Goal: Information Seeking & Learning: Learn about a topic

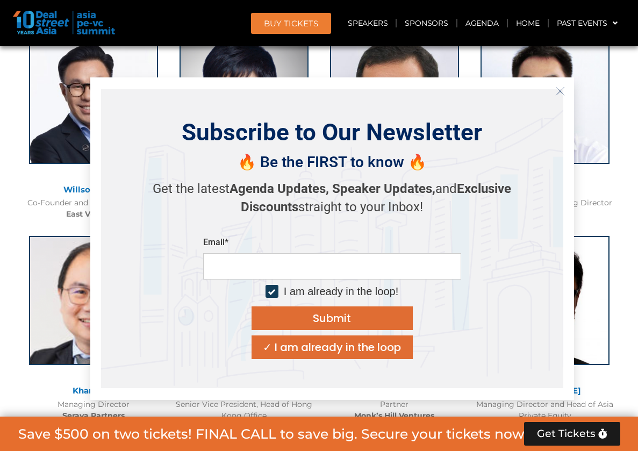
scroll to position [2310, 0]
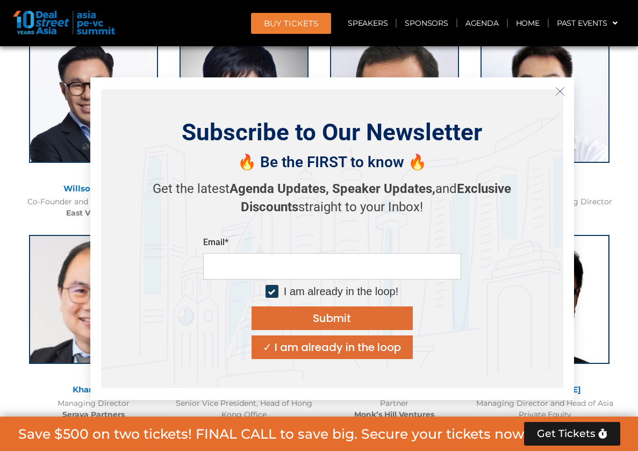
click at [565, 92] on button "Close" at bounding box center [559, 91] width 17 height 17
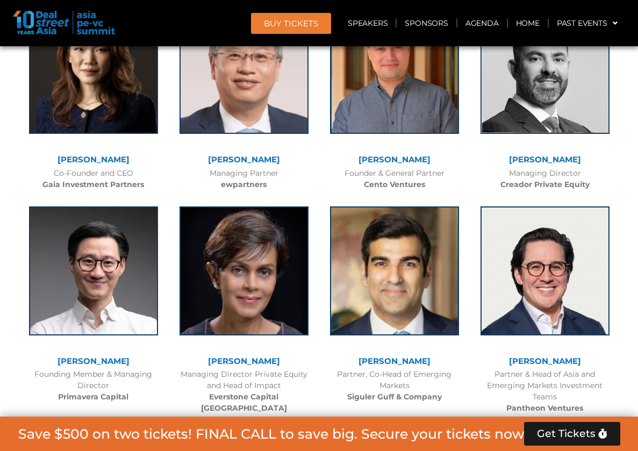
scroll to position [2954, 0]
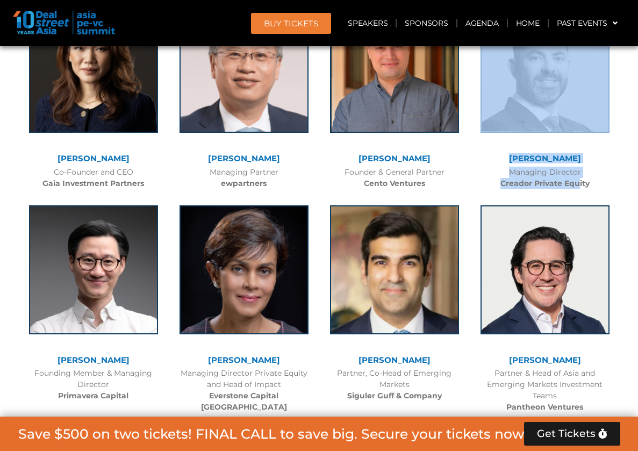
drag, startPoint x: 470, startPoint y: 141, endPoint x: 578, endPoint y: 190, distance: 118.5
click at [578, 190] on div "[PERSON_NAME]​ Managing Director Creador Private Equity" at bounding box center [544, 93] width 150 height 201
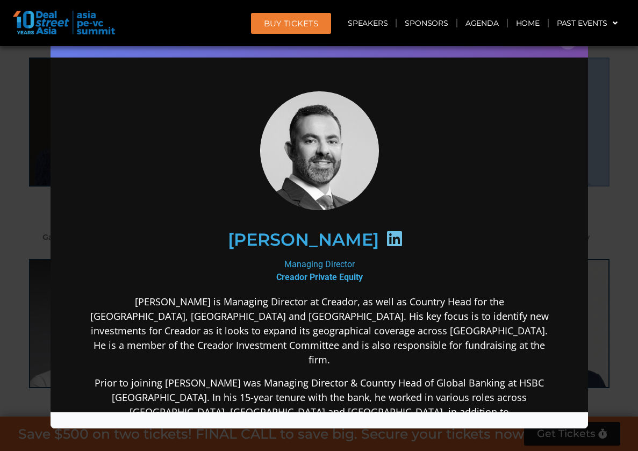
scroll to position [0, 0]
click at [616, 79] on div "Speaker Profile ×" at bounding box center [319, 225] width 638 height 451
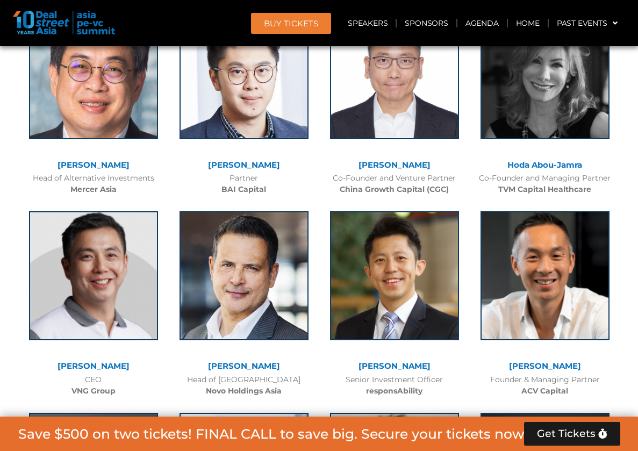
scroll to position [4029, 0]
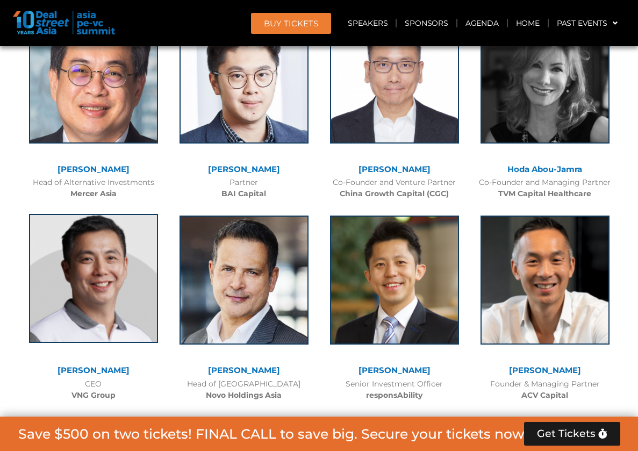
click at [99, 267] on img at bounding box center [93, 278] width 129 height 129
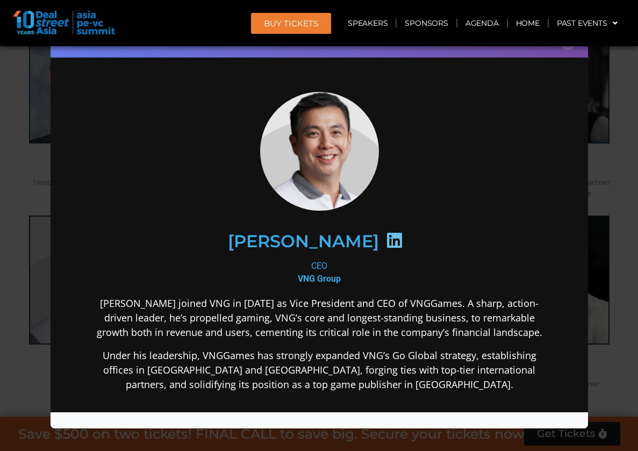
scroll to position [107, 0]
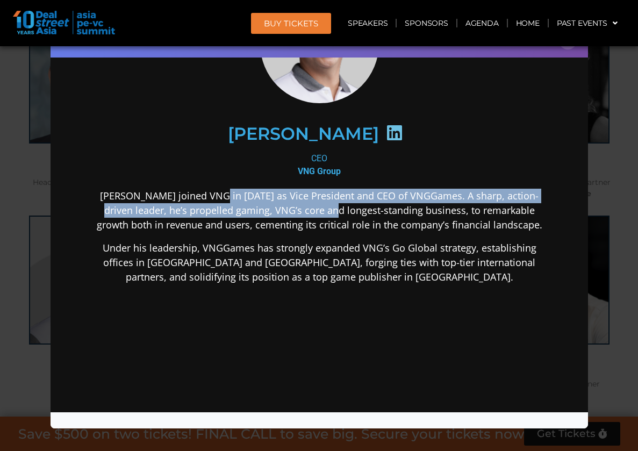
click at [312, 208] on p "[PERSON_NAME] joined VNG in [DATE] as Vice President and CEO of VNGGames. A sha…" at bounding box center [318, 210] width 464 height 44
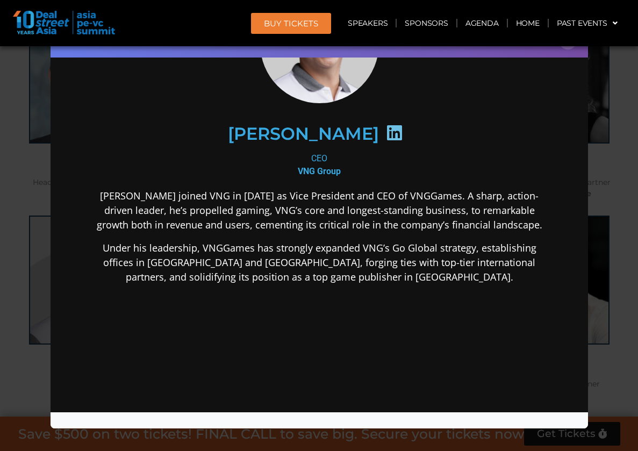
click at [322, 278] on p "Under his leadership, VNGGames has strongly expanded VNG’s Go Global strategy, …" at bounding box center [318, 262] width 464 height 44
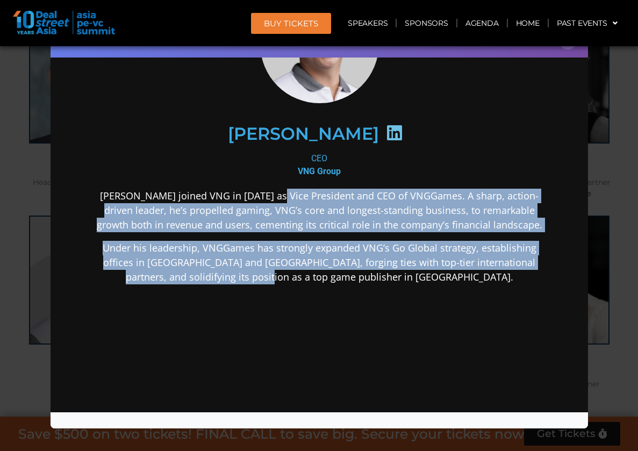
drag, startPoint x: 315, startPoint y: 274, endPoint x: 271, endPoint y: 191, distance: 93.7
click at [271, 191] on div "[PERSON_NAME] joined VNG in [DATE] as Vice President and CEO of VNGGames. A sha…" at bounding box center [318, 320] width 464 height 265
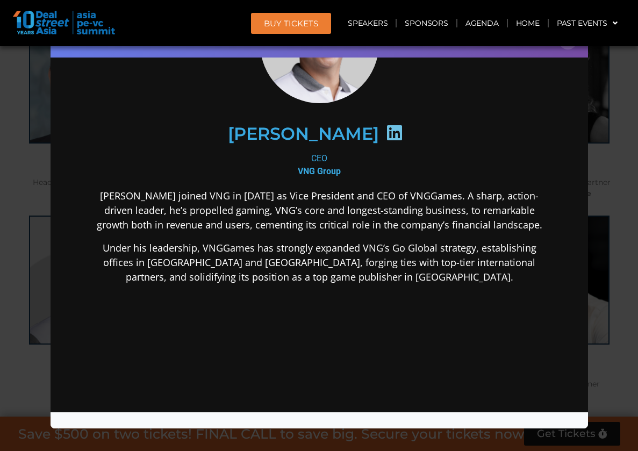
click at [209, 185] on div "[PERSON_NAME] CEO VNG Group [PERSON_NAME] joined VNG in [DATE] as Vice Presiden…" at bounding box center [318, 218] width 464 height 470
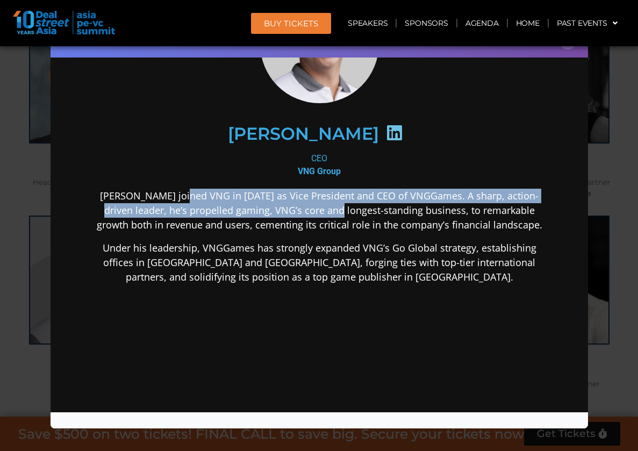
drag, startPoint x: 183, startPoint y: 198, endPoint x: 312, endPoint y: 205, distance: 129.1
click at [312, 205] on p "[PERSON_NAME] joined VNG in [DATE] as Vice President and CEO of VNGGames. A sha…" at bounding box center [318, 210] width 464 height 44
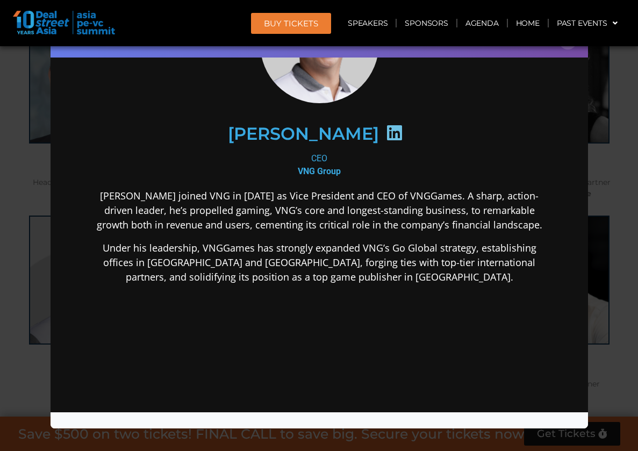
click at [267, 259] on p "Under his leadership, VNGGames has strongly expanded VNG’s Go Global strategy, …" at bounding box center [318, 262] width 464 height 44
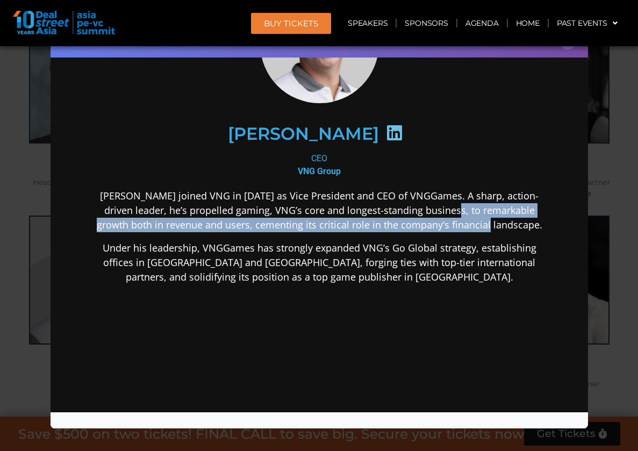
drag, startPoint x: 428, startPoint y: 205, endPoint x: 475, endPoint y: 225, distance: 51.3
click at [475, 225] on p "[PERSON_NAME] joined VNG in [DATE] as Vice President and CEO of VNGGames. A sha…" at bounding box center [318, 210] width 464 height 44
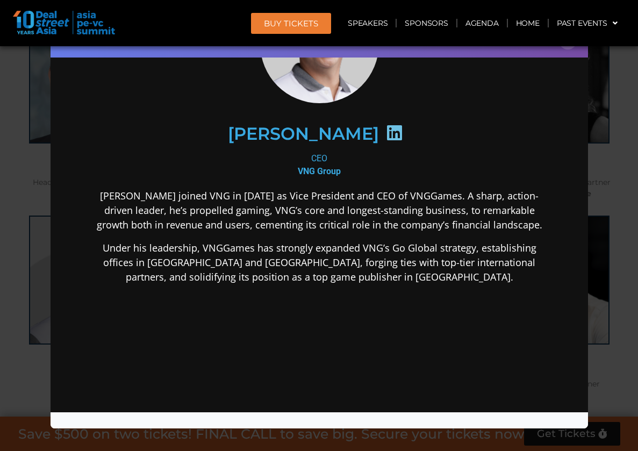
click at [156, 233] on div "[PERSON_NAME] joined VNG in [DATE] as Vice President and CEO of VNGGames. A sha…" at bounding box center [318, 320] width 464 height 265
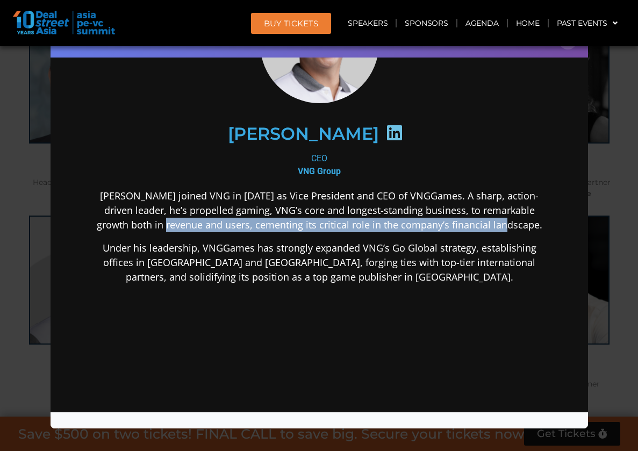
drag, startPoint x: 161, startPoint y: 226, endPoint x: 497, endPoint y: 217, distance: 336.9
click at [497, 217] on p "[PERSON_NAME] joined VNG in [DATE] as Vice President and CEO of VNGGames. A sha…" at bounding box center [318, 210] width 464 height 44
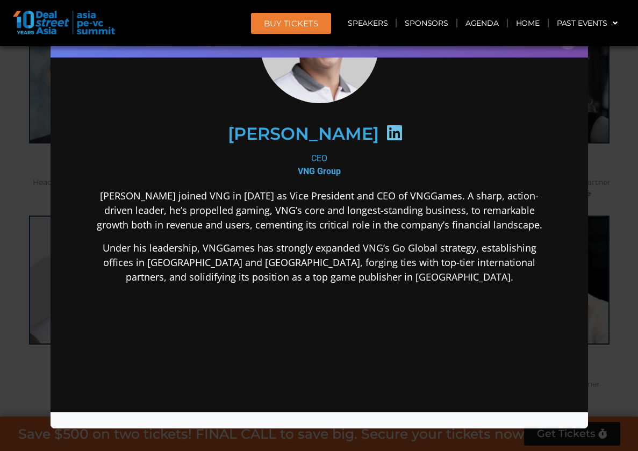
click at [337, 309] on div "[PERSON_NAME] joined VNG in [DATE] as Vice President and CEO of VNGGames. A sha…" at bounding box center [318, 320] width 464 height 265
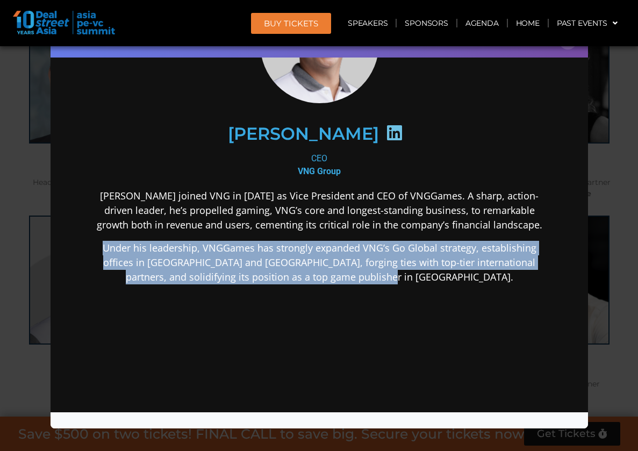
drag, startPoint x: 92, startPoint y: 248, endPoint x: 440, endPoint y: 283, distance: 349.8
click at [440, 283] on div "[PERSON_NAME] joined VNG in [DATE] as Vice President and CEO of VNGGames. A sha…" at bounding box center [318, 320] width 464 height 265
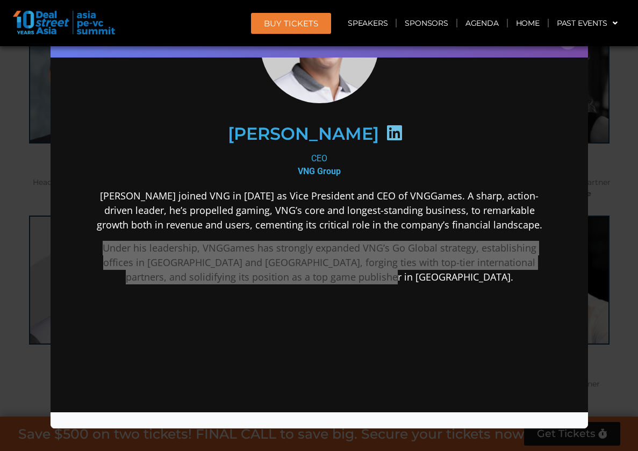
click at [595, 291] on div "Speaker Profile ×" at bounding box center [319, 225] width 638 height 451
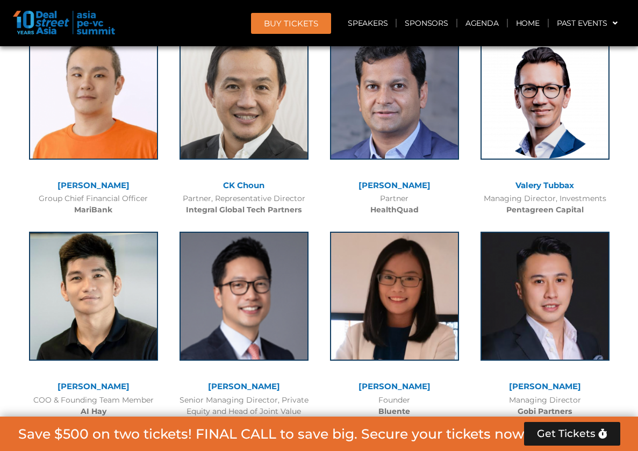
scroll to position [6338, 0]
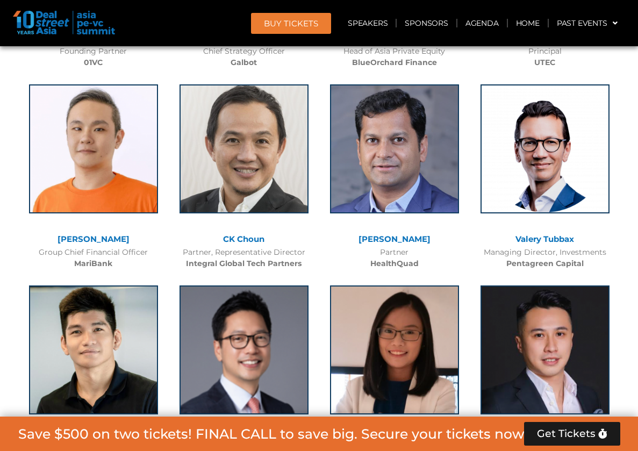
click at [311, 280] on div at bounding box center [244, 358] width 140 height 156
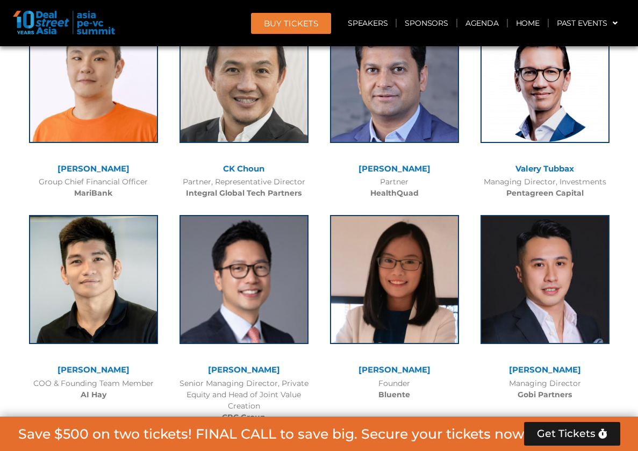
scroll to position [6446, 0]
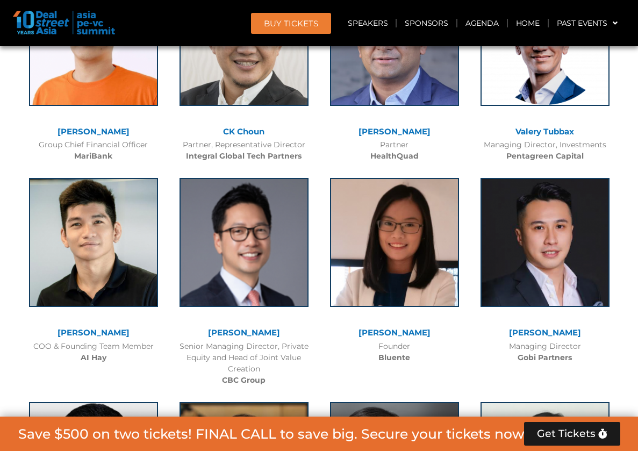
click at [103, 172] on div at bounding box center [94, 250] width 140 height 156
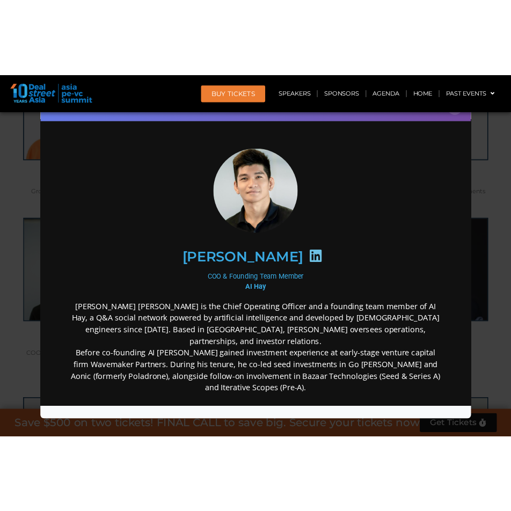
scroll to position [0, 0]
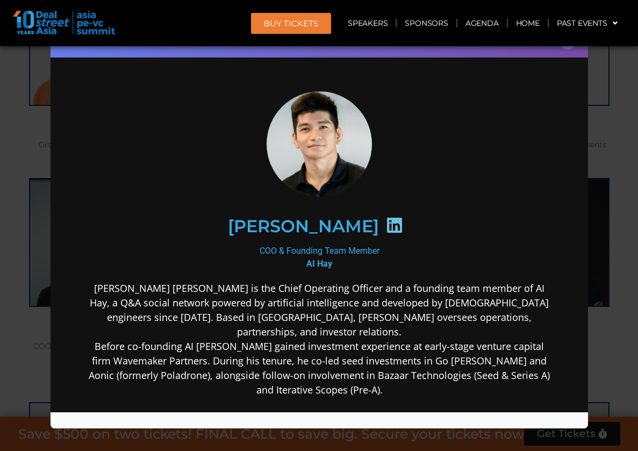
click at [306, 328] on p "[PERSON_NAME] [PERSON_NAME] is the Chief Operating Officer and a founding team …" at bounding box center [318, 338] width 464 height 116
click at [385, 222] on icon at bounding box center [393, 224] width 17 height 17
click at [307, 248] on div "COO & Founding Team Member [PERSON_NAME]" at bounding box center [318, 257] width 464 height 26
click at [306, 263] on b "AI Hay" at bounding box center [319, 263] width 26 height 10
click at [420, 308] on p "[PERSON_NAME] [PERSON_NAME] is the Chief Operating Officer and a founding team …" at bounding box center [318, 338] width 464 height 116
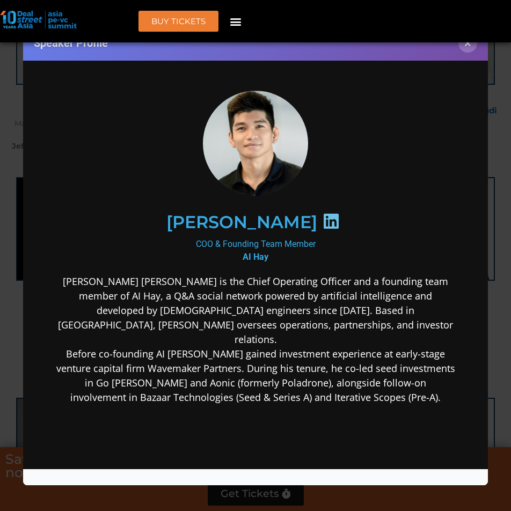
click at [175, 267] on div "[PERSON_NAME]" at bounding box center [254, 221] width 399 height 95
click at [192, 245] on div "COO & Founding Team Member [PERSON_NAME]" at bounding box center [254, 250] width 399 height 26
drag, startPoint x: 292, startPoint y: 220, endPoint x: 164, endPoint y: 213, distance: 128.0
click at [164, 213] on div "[PERSON_NAME]" at bounding box center [254, 221] width 359 height 55
copy h2 "[PERSON_NAME]"
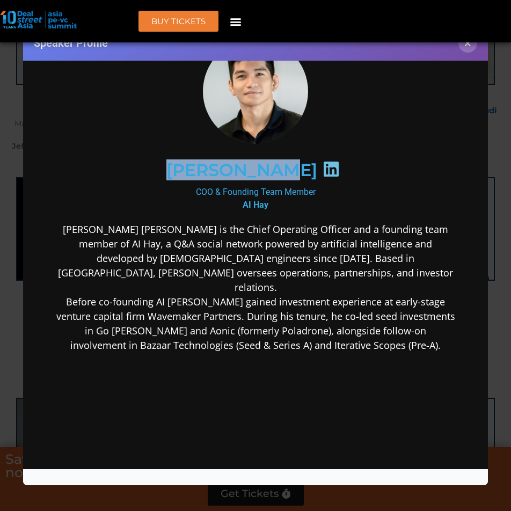
scroll to position [121, 0]
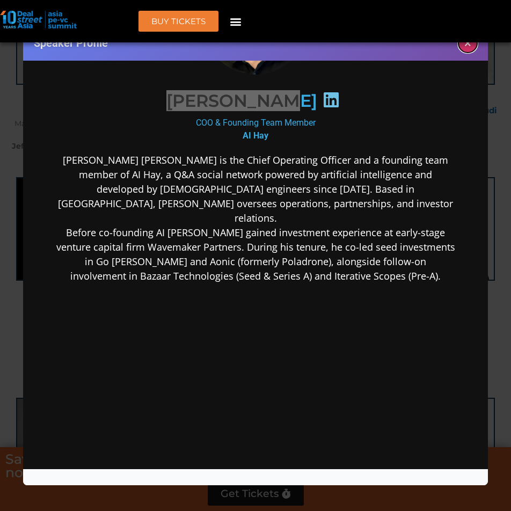
click at [470, 45] on button "×" at bounding box center [468, 43] width 19 height 19
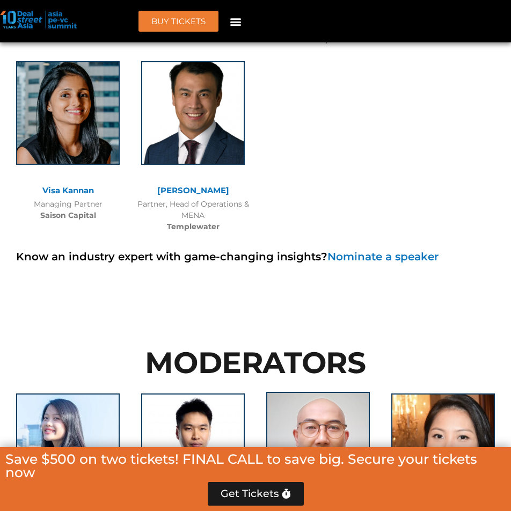
scroll to position [7090, 0]
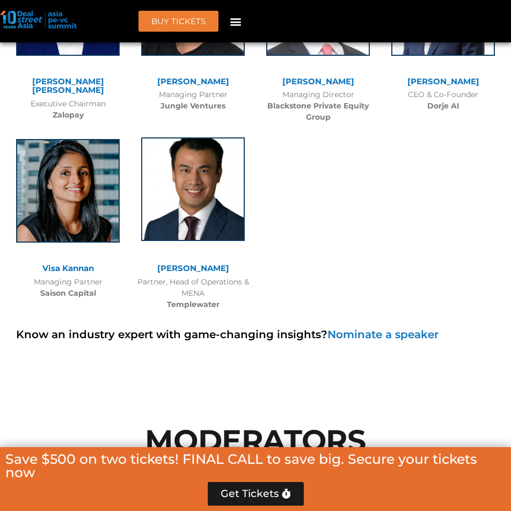
click at [215, 138] on img at bounding box center [193, 190] width 104 height 104
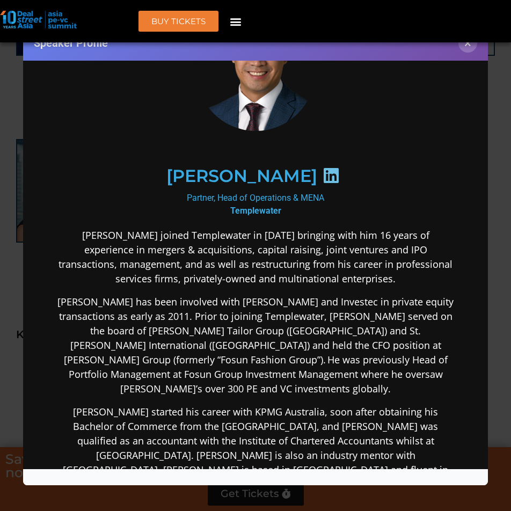
scroll to position [107, 0]
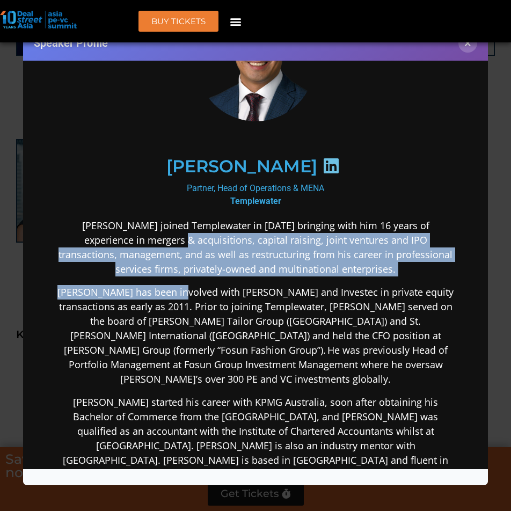
drag, startPoint x: 140, startPoint y: 233, endPoint x: 178, endPoint y: 294, distance: 72.9
click at [178, 294] on div "[PERSON_NAME] joined Templewater in [DATE] bringing with him 16 years of experi…" at bounding box center [254, 453] width 399 height 471
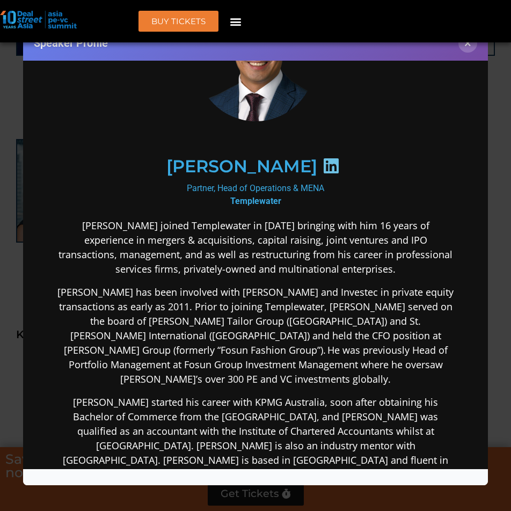
click at [170, 395] on p "[PERSON_NAME] started his career with KPMG Australia, soon after obtaining his …" at bounding box center [254, 438] width 399 height 87
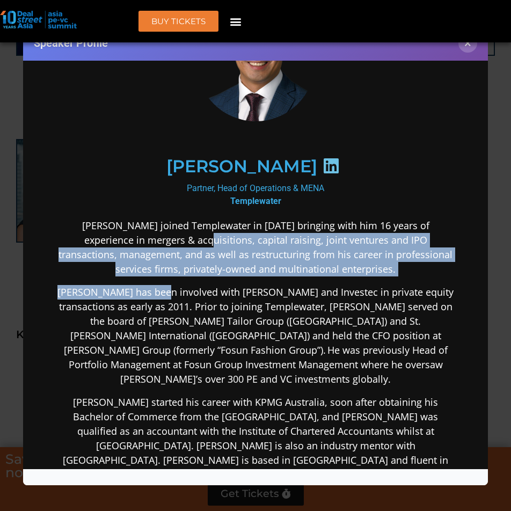
drag, startPoint x: 162, startPoint y: 234, endPoint x: 160, endPoint y: 275, distance: 40.9
click at [160, 275] on div "[PERSON_NAME] joined Templewater in [DATE] bringing with him 16 years of experi…" at bounding box center [254, 453] width 399 height 471
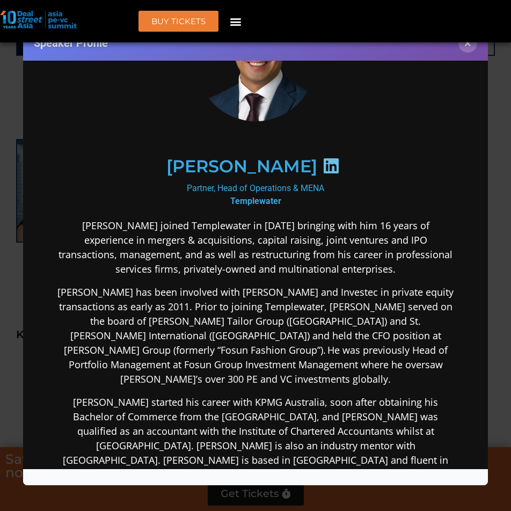
click at [187, 363] on p "[PERSON_NAME] has been involved with [PERSON_NAME] and Investec in private equi…" at bounding box center [254, 336] width 399 height 102
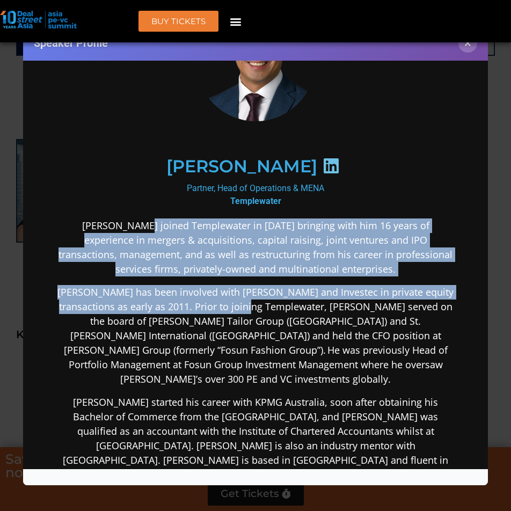
drag, startPoint x: 117, startPoint y: 218, endPoint x: 241, endPoint y: 302, distance: 150.0
click at [241, 302] on div "[PERSON_NAME] joined Templewater in [DATE] bringing with him 16 years of experi…" at bounding box center [254, 453] width 399 height 471
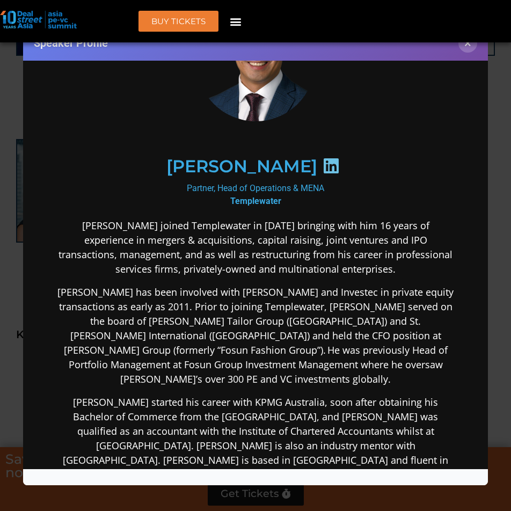
click at [243, 355] on p "[PERSON_NAME] has been involved with [PERSON_NAME] and Investec in private equi…" at bounding box center [254, 336] width 399 height 102
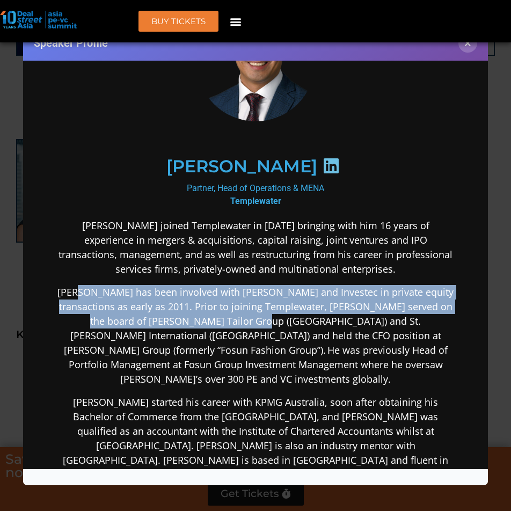
drag, startPoint x: 81, startPoint y: 294, endPoint x: 229, endPoint y: 313, distance: 150.0
click at [229, 313] on p "[PERSON_NAME] has been involved with [PERSON_NAME] and Investec in private equi…" at bounding box center [254, 336] width 399 height 102
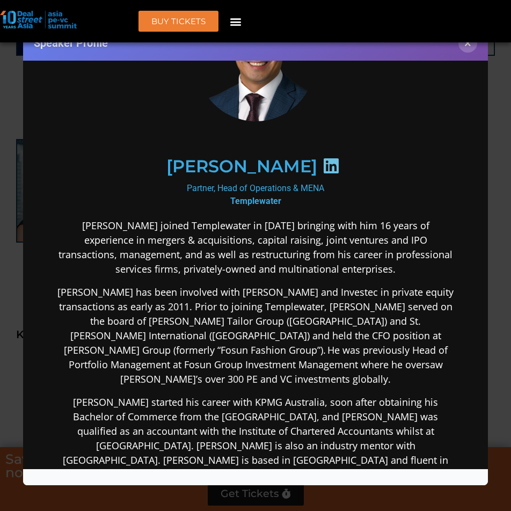
click at [254, 371] on div "[PERSON_NAME] joined Templewater in [DATE] bringing with him 16 years of experi…" at bounding box center [254, 453] width 399 height 471
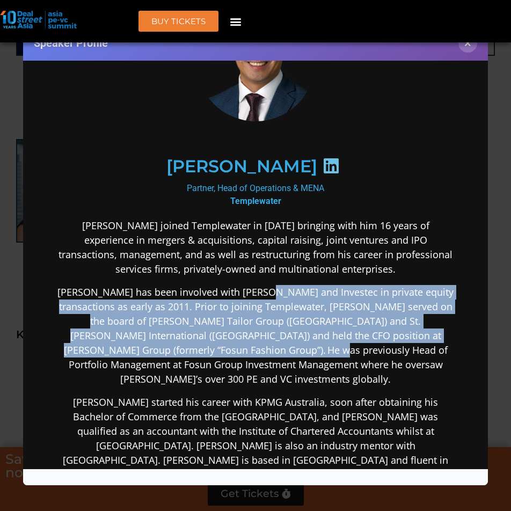
drag, startPoint x: 252, startPoint y: 307, endPoint x: 241, endPoint y: 353, distance: 47.2
click at [241, 353] on p "[PERSON_NAME] has been involved with [PERSON_NAME] and Investec in private equi…" at bounding box center [254, 336] width 399 height 102
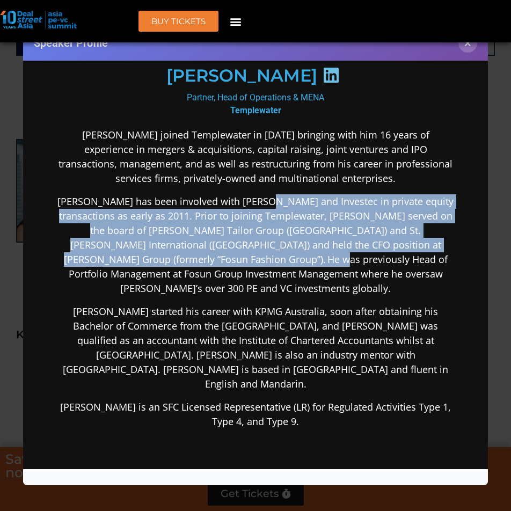
scroll to position [215, 0]
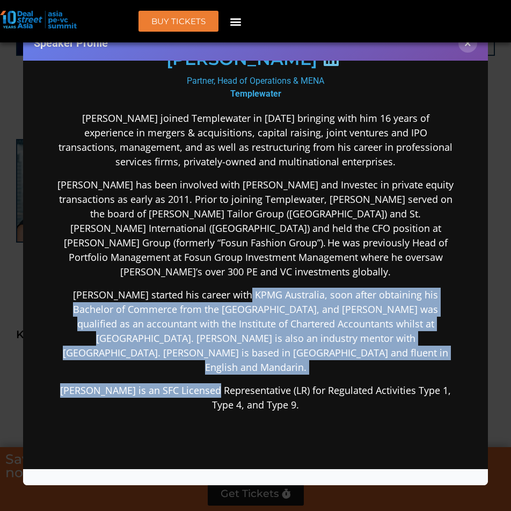
drag, startPoint x: 206, startPoint y: 366, endPoint x: 203, endPoint y: 380, distance: 14.7
click at [203, 380] on div "[PERSON_NAME] joined Templewater in [DATE] bringing with him 16 years of experi…" at bounding box center [254, 346] width 399 height 471
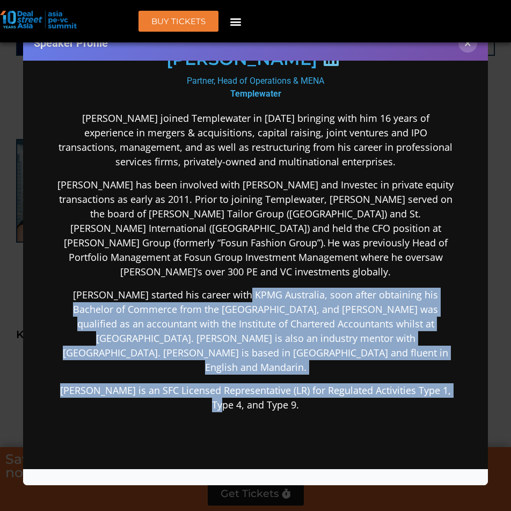
click at [148, 293] on p "[PERSON_NAME] started his career with KPMG Australia, soon after obtaining his …" at bounding box center [254, 330] width 399 height 87
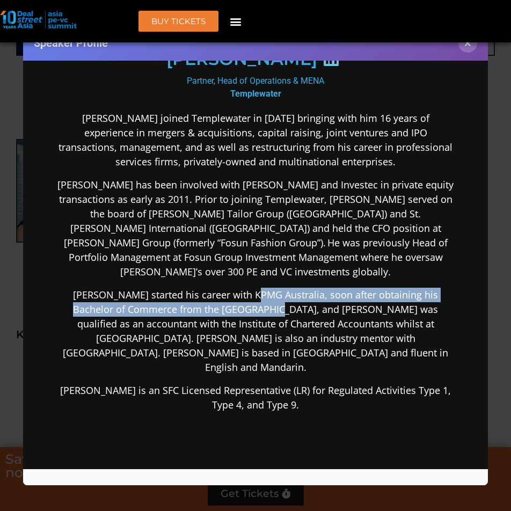
drag, startPoint x: 244, startPoint y: 269, endPoint x: 249, endPoint y: 305, distance: 36.4
click at [247, 294] on div "[PERSON_NAME] joined Templewater in [DATE] bringing with him 16 years of experi…" at bounding box center [254, 346] width 399 height 471
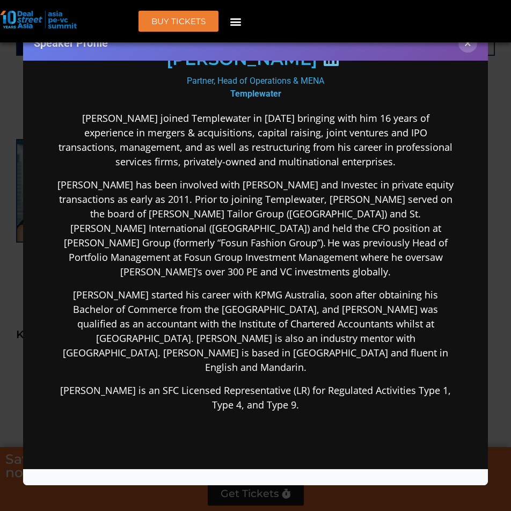
click at [324, 339] on p "[PERSON_NAME] started his career with KPMG Australia, soon after obtaining his …" at bounding box center [254, 330] width 399 height 87
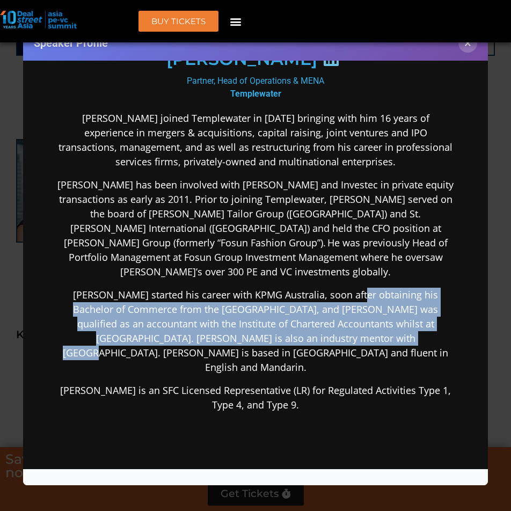
drag, startPoint x: 341, startPoint y: 319, endPoint x: 342, endPoint y: 285, distance: 33.9
click at [342, 287] on p "[PERSON_NAME] started his career with KPMG Australia, soon after obtaining his …" at bounding box center [254, 330] width 399 height 87
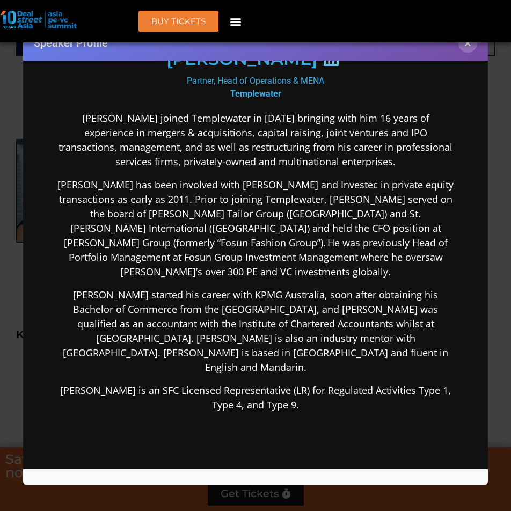
click at [359, 383] on p "[PERSON_NAME] is an SFC Licensed Representative (LR) for Regulated Activities T…" at bounding box center [254, 397] width 399 height 29
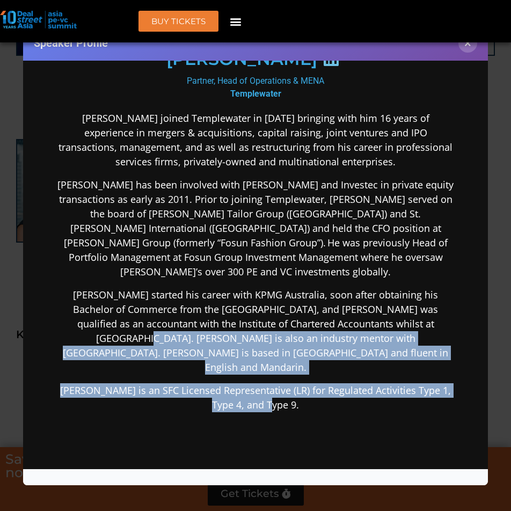
drag, startPoint x: 57, startPoint y: 317, endPoint x: 430, endPoint y: 374, distance: 376.6
click at [430, 374] on div "[PERSON_NAME] joined Templewater in [DATE] bringing with him 16 years of experi…" at bounding box center [254, 346] width 399 height 471
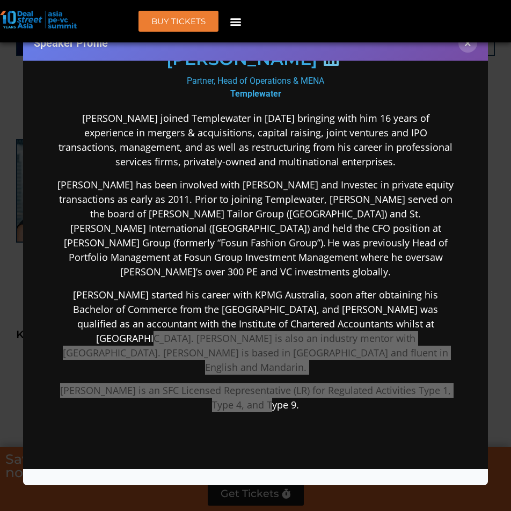
click at [255, 450] on div "Speaker Profile ×" at bounding box center [255, 255] width 511 height 511
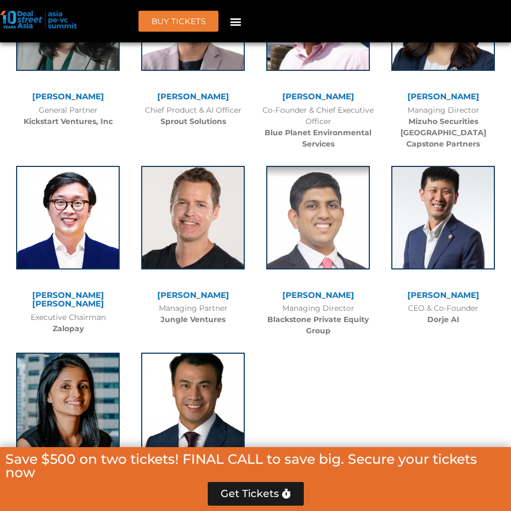
scroll to position [6875, 0]
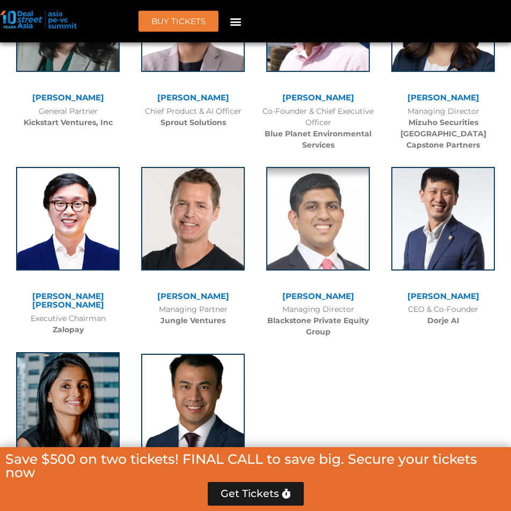
click at [59, 352] on img at bounding box center [68, 404] width 104 height 104
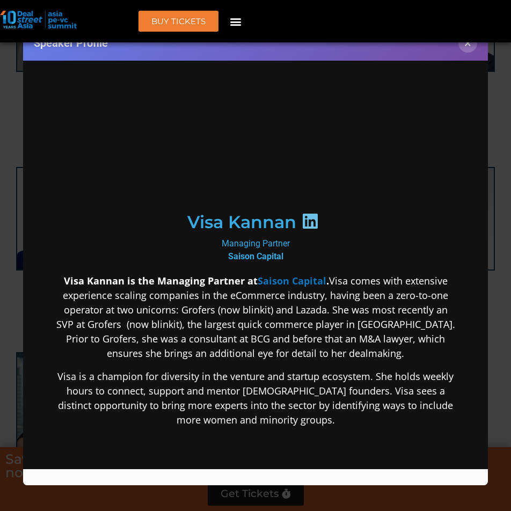
scroll to position [0, 0]
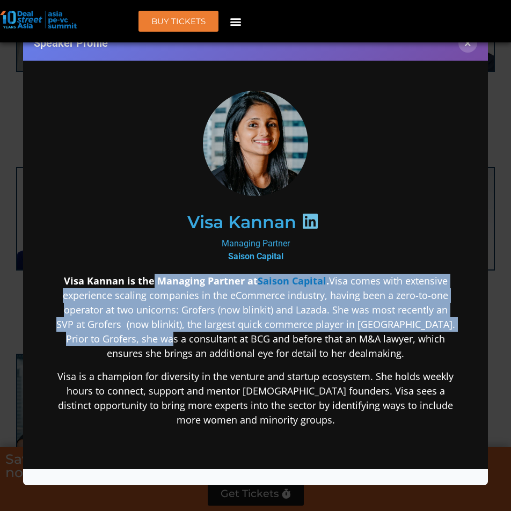
drag, startPoint x: 147, startPoint y: 280, endPoint x: 187, endPoint y: 341, distance: 73.6
click at [187, 341] on p "Visa Kannan is the Managing Partner at Saison Capital . Visa comes with extensi…" at bounding box center [254, 316] width 399 height 87
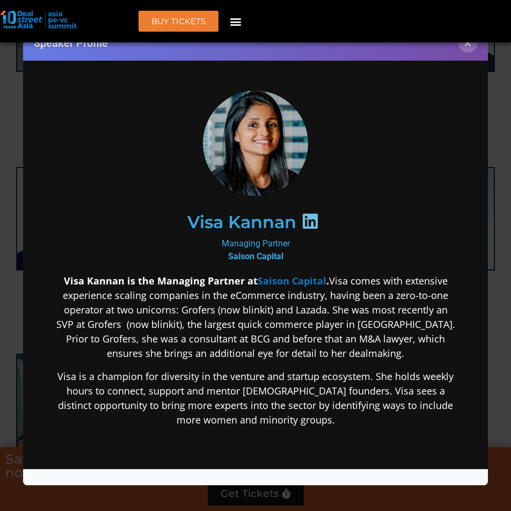
click at [295, 411] on p "Visa is a champion for diversity in the venture and startup ecosystem. She hold…" at bounding box center [254, 398] width 399 height 58
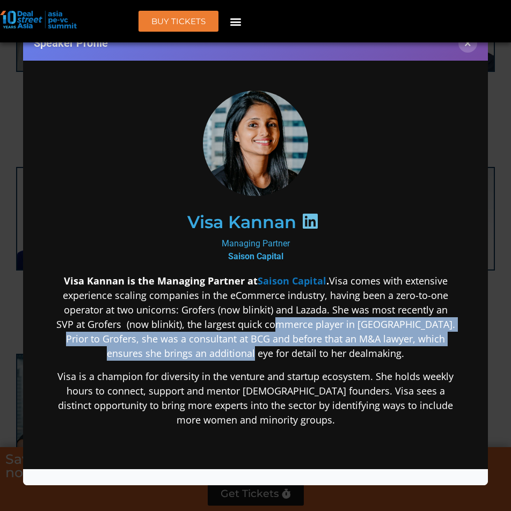
drag, startPoint x: 289, startPoint y: 320, endPoint x: 283, endPoint y: 393, distance: 73.3
click at [279, 355] on p "Visa Kannan is the Managing Partner at Saison Capital . Visa comes with extensi…" at bounding box center [254, 316] width 399 height 87
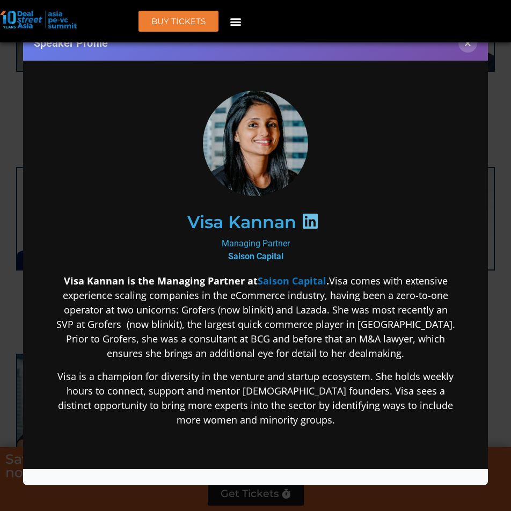
click at [286, 406] on p "Visa is a champion for diversity in the venture and startup ecosystem. She hold…" at bounding box center [254, 398] width 399 height 58
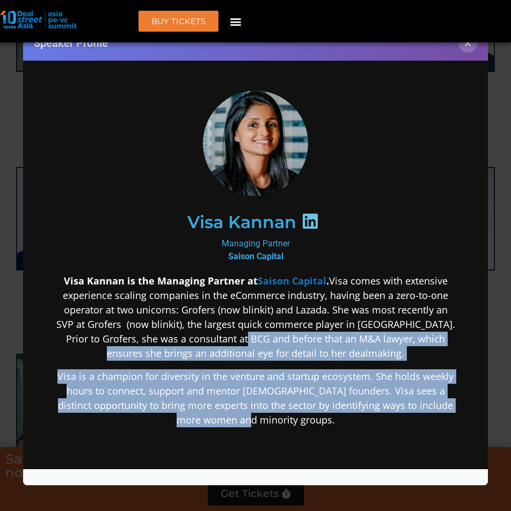
drag, startPoint x: 284, startPoint y: 426, endPoint x: 266, endPoint y: 332, distance: 95.6
click at [266, 332] on div "Visa Kannan is the Managing Partner at Saison Capital . Visa comes with extensi…" at bounding box center [254, 434] width 399 height 323
click at [269, 400] on p "Visa is a champion for diversity in the venture and startup ecosystem. She hold…" at bounding box center [254, 398] width 399 height 58
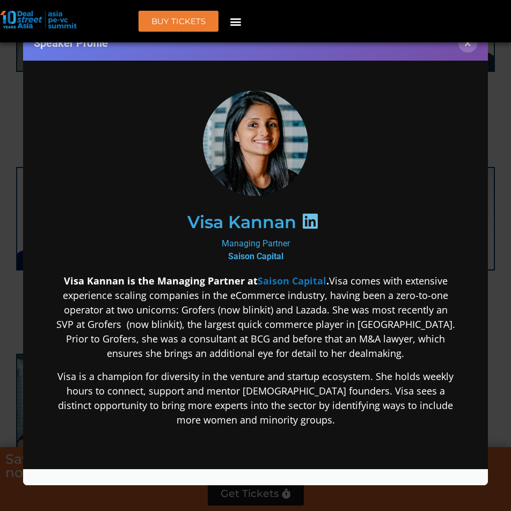
click at [302, 215] on icon at bounding box center [309, 220] width 17 height 17
click at [256, 238] on div "Managing Partner Saison Capital" at bounding box center [254, 250] width 399 height 26
click at [255, 251] on b "Saison Capital" at bounding box center [255, 256] width 55 height 10
drag, startPoint x: 248, startPoint y: 213, endPoint x: 179, endPoint y: 225, distance: 69.8
click at [245, 215] on h2 "Visa Kannan" at bounding box center [241, 221] width 109 height 17
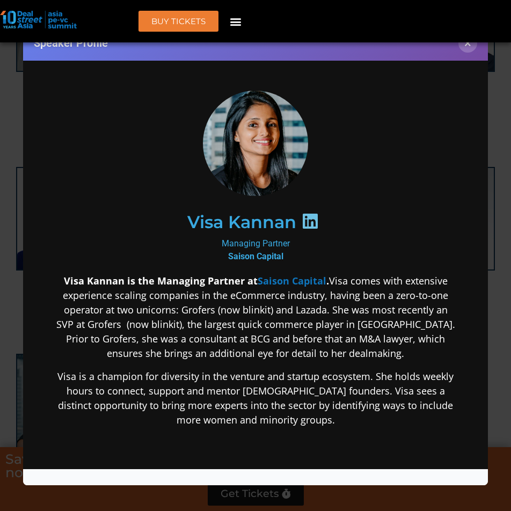
click at [163, 225] on div "Visa Kannan" at bounding box center [254, 221] width 359 height 55
click at [301, 121] on img at bounding box center [255, 142] width 119 height 105
click at [220, 162] on img at bounding box center [255, 142] width 119 height 105
click at [262, 228] on h2 "Visa Kannan" at bounding box center [241, 221] width 109 height 17
click at [474, 45] on button "×" at bounding box center [468, 43] width 19 height 19
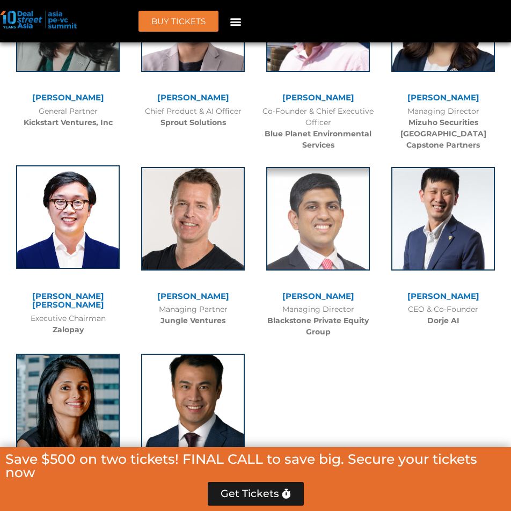
click at [102, 165] on img at bounding box center [68, 217] width 104 height 104
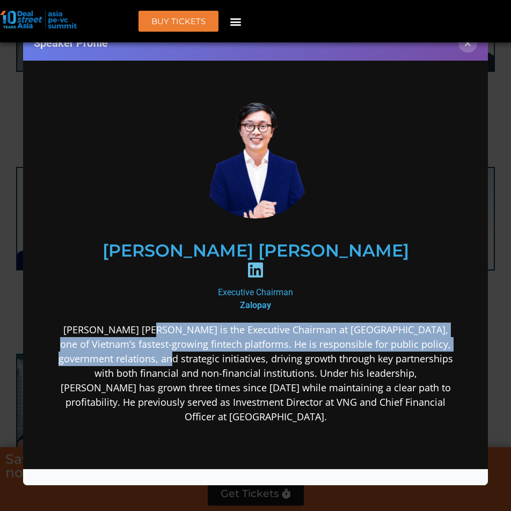
drag, startPoint x: 155, startPoint y: 316, endPoint x: 257, endPoint y: 351, distance: 107.9
click at [154, 343] on p "[PERSON_NAME] [PERSON_NAME] is the Executive Chairman at [GEOGRAPHIC_DATA], one…" at bounding box center [254, 373] width 399 height 102
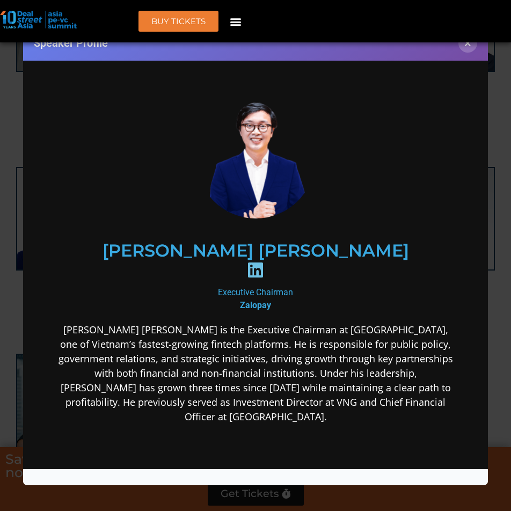
click at [390, 389] on div "[PERSON_NAME] [PERSON_NAME] is the Executive Chairman at [GEOGRAPHIC_DATA], one…" at bounding box center [254, 457] width 399 height 271
click at [414, 261] on div "[PERSON_NAME] [PERSON_NAME]" at bounding box center [254, 262] width 359 height 73
click at [464, 52] on div "Speaker Profile ×" at bounding box center [255, 43] width 465 height 35
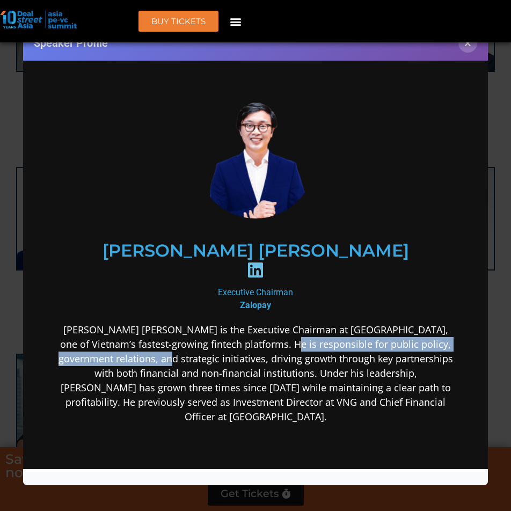
drag, startPoint x: 278, startPoint y: 324, endPoint x: 156, endPoint y: 337, distance: 123.1
click at [156, 337] on p "[PERSON_NAME] [PERSON_NAME] is the Executive Chairman at [GEOGRAPHIC_DATA], one…" at bounding box center [254, 373] width 399 height 102
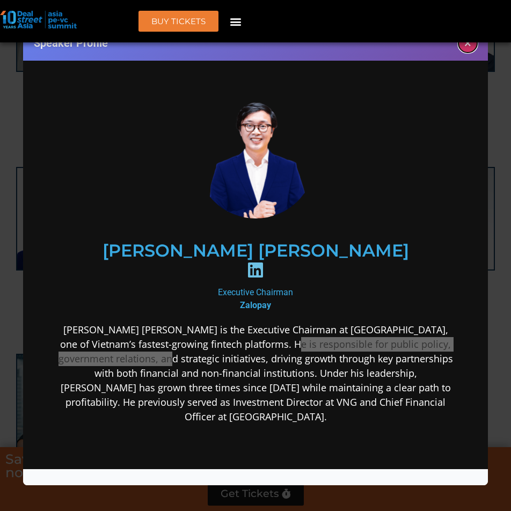
click at [465, 50] on button "×" at bounding box center [468, 43] width 19 height 19
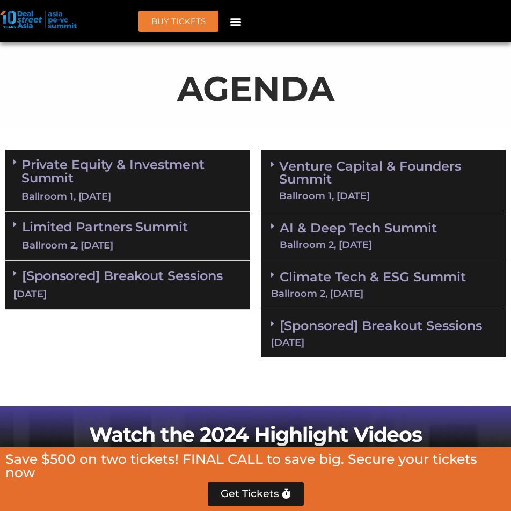
scroll to position [752, 0]
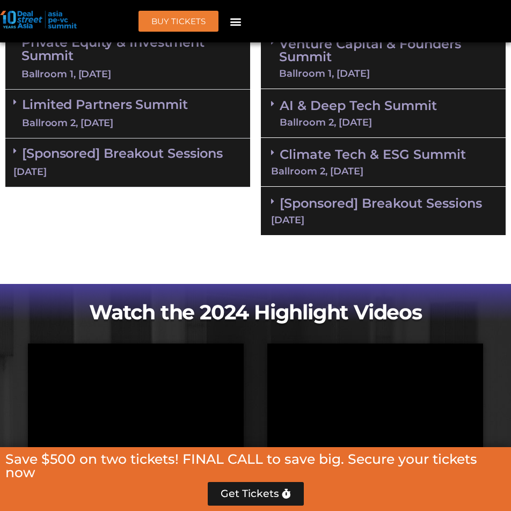
click at [331, 208] on link "[Sponsored] Breakout Sessions [DATE]" at bounding box center [383, 211] width 225 height 30
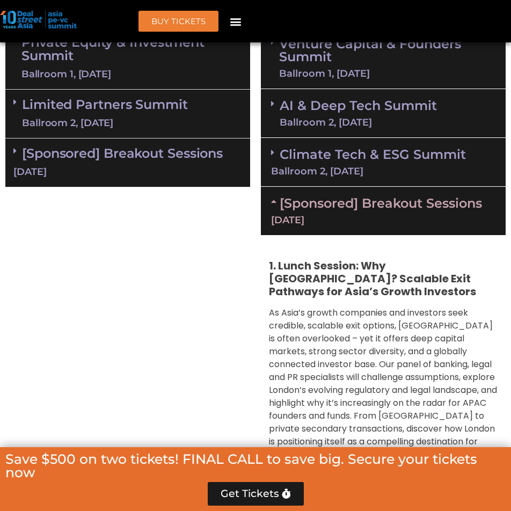
click at [331, 208] on link "[Sponsored] Breakout Sessions [DATE]" at bounding box center [383, 211] width 225 height 30
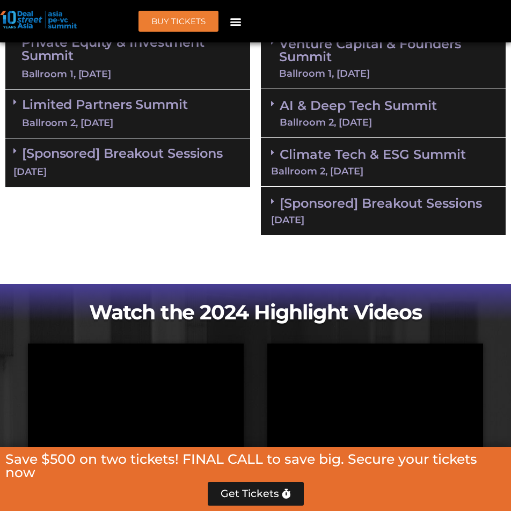
scroll to position [698, 0]
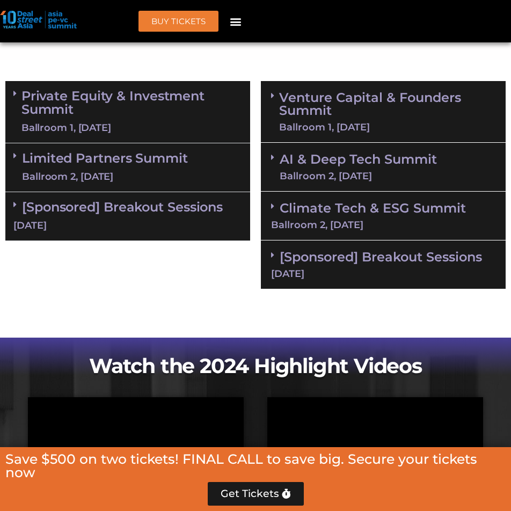
click at [268, 158] on div "AI & Deep Tech Summit Ballroom 2, [DATE]" at bounding box center [383, 167] width 245 height 49
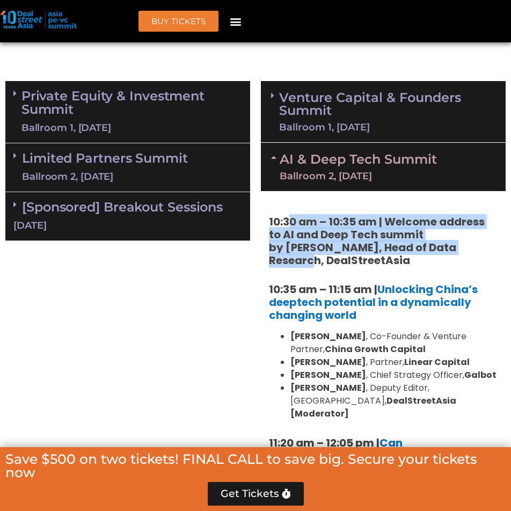
drag, startPoint x: 290, startPoint y: 224, endPoint x: 329, endPoint y: 261, distance: 53.6
click at [319, 259] on strong "10:30 am – 10:35 am | Welcome address to AI and Deep Tech summit by [PERSON_NAM…" at bounding box center [377, 241] width 216 height 54
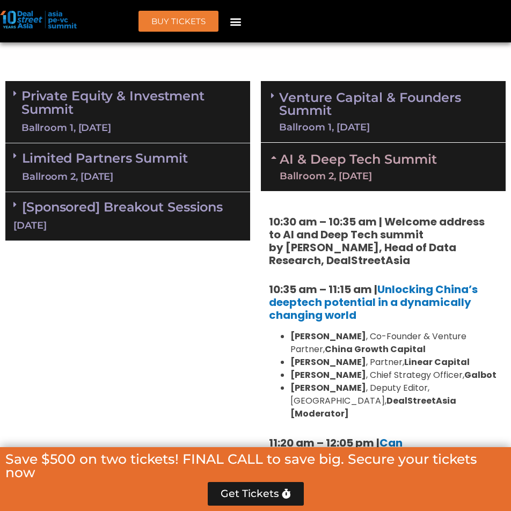
click at [430, 256] on h5 "10:30 am – 10:35 am | Welcome address to AI and Deep Tech summit by [PERSON_NAM…" at bounding box center [383, 241] width 229 height 52
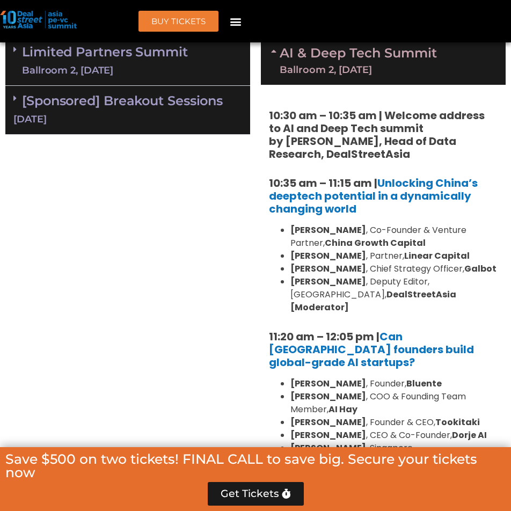
scroll to position [806, 0]
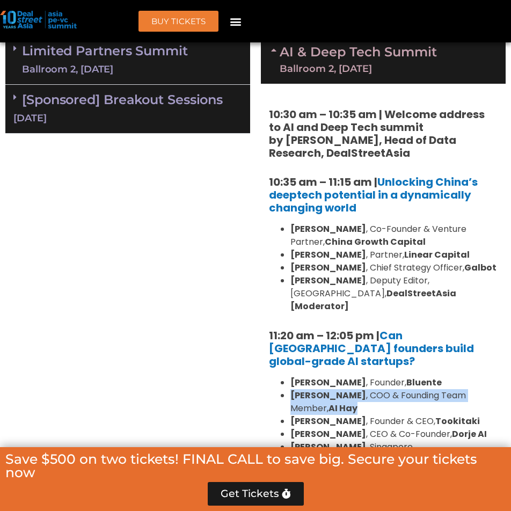
drag, startPoint x: 359, startPoint y: 384, endPoint x: 279, endPoint y: 374, distance: 80.1
click at [279, 377] on ul "[PERSON_NAME] , Founder, [PERSON_NAME] , COO & Founding Team Member, [PERSON_NA…" at bounding box center [383, 422] width 229 height 90
click at [410, 389] on li "[PERSON_NAME] , COO & Founding Team Member, [PERSON_NAME]" at bounding box center [394, 402] width 207 height 26
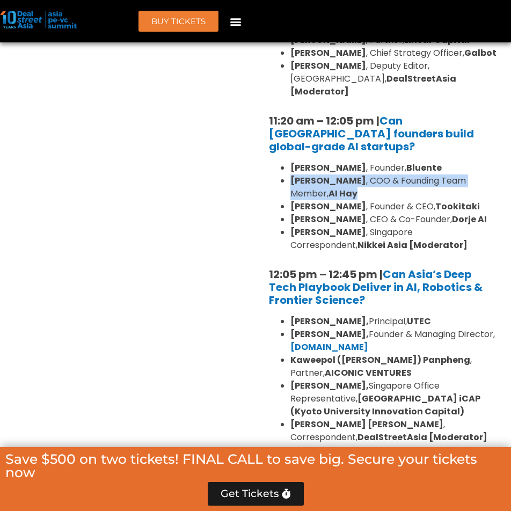
scroll to position [1182, 0]
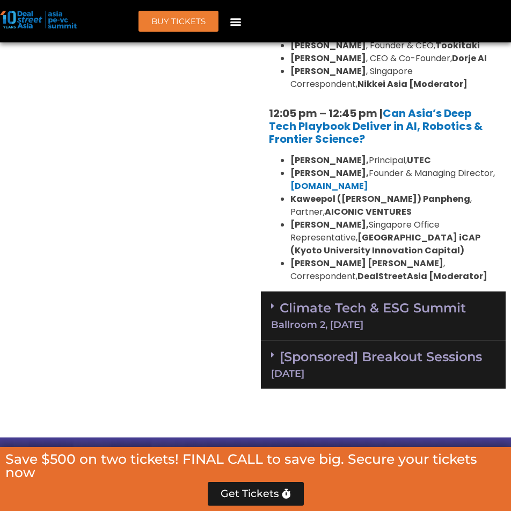
click at [272, 292] on div "Climate Tech & ESG Summit Ballroom 2, [DATE]" at bounding box center [383, 316] width 245 height 49
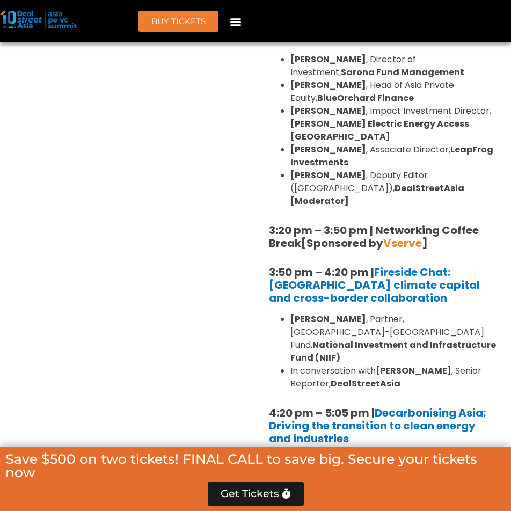
scroll to position [1826, 0]
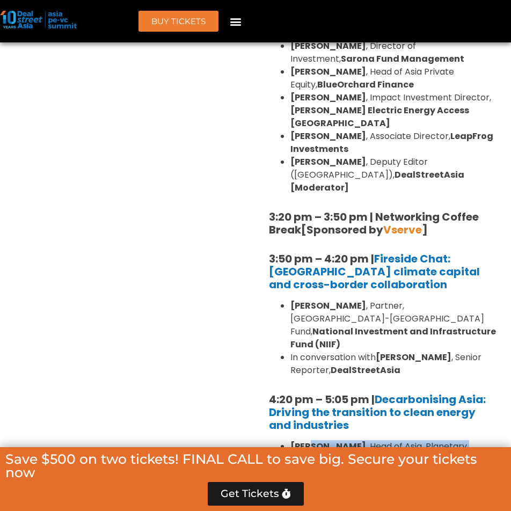
drag, startPoint x: 316, startPoint y: 373, endPoint x: 301, endPoint y: 411, distance: 41.5
click at [301, 440] on ul "[PERSON_NAME] , Head of Asia, Planetary Health, Novo Holdings [PERSON_NAME] , M…" at bounding box center [383, 498] width 229 height 116
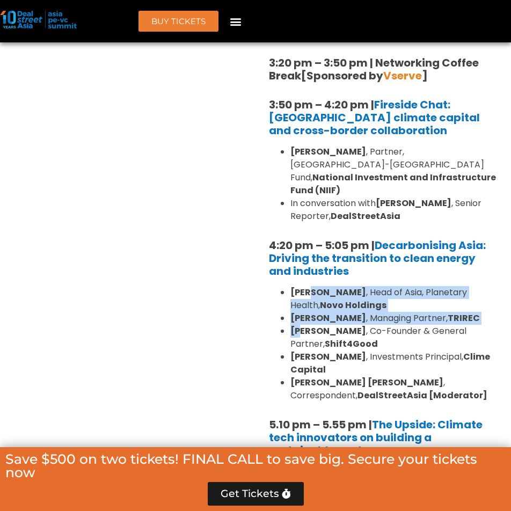
scroll to position [1987, 0]
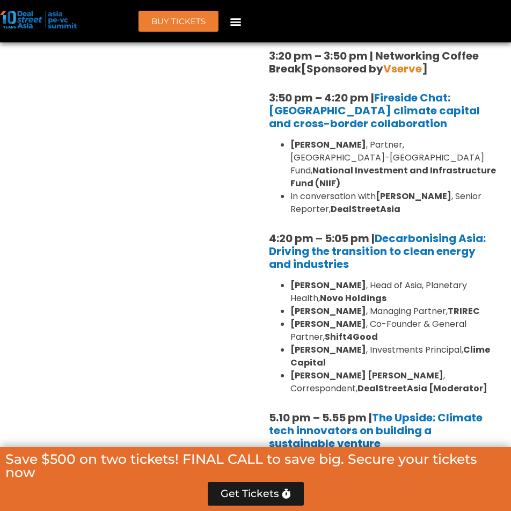
click at [384, 382] on b "DealStreetAsia [Moderator]" at bounding box center [423, 388] width 130 height 12
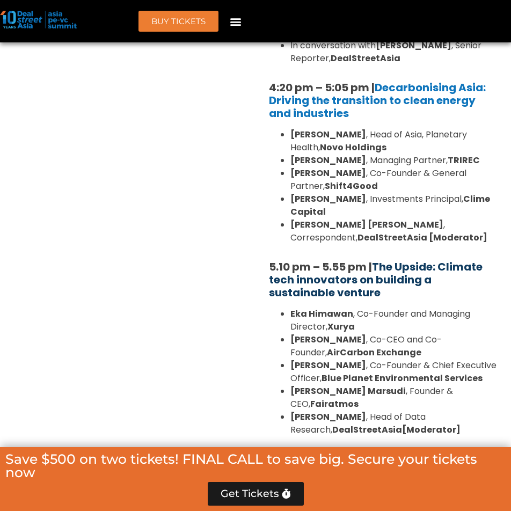
scroll to position [2149, 0]
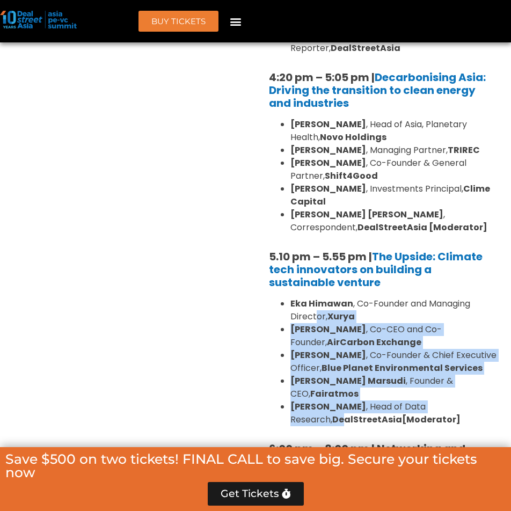
drag, startPoint x: 347, startPoint y: 336, endPoint x: 317, endPoint y: 244, distance: 96.5
click at [317, 298] on ul "[PERSON_NAME] , Co-Founder and Managing Director, [PERSON_NAME] , Co-CEO and Co…" at bounding box center [383, 362] width 229 height 129
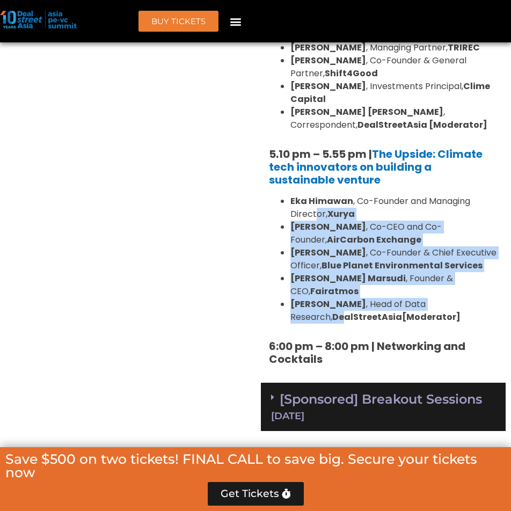
scroll to position [2256, 0]
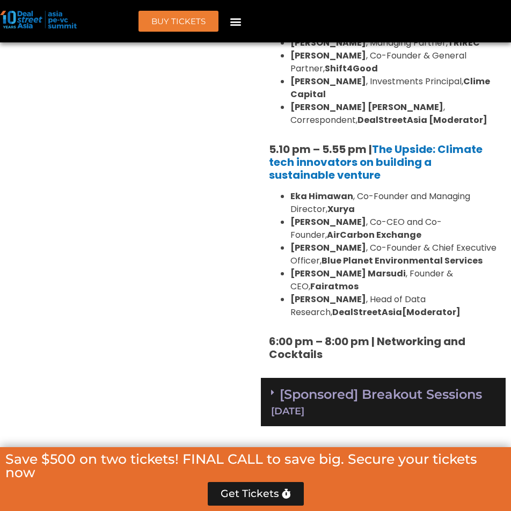
click at [293, 334] on b "6:00 pm – 8:00 pm | Networking and Cocktails" at bounding box center [367, 348] width 197 height 28
click at [273, 388] on icon at bounding box center [272, 392] width 3 height 9
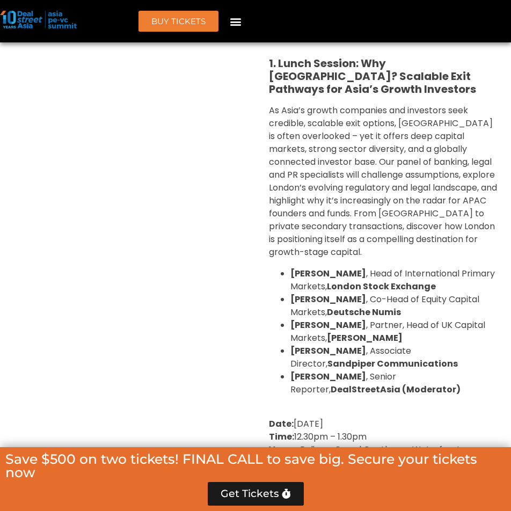
scroll to position [2632, 0]
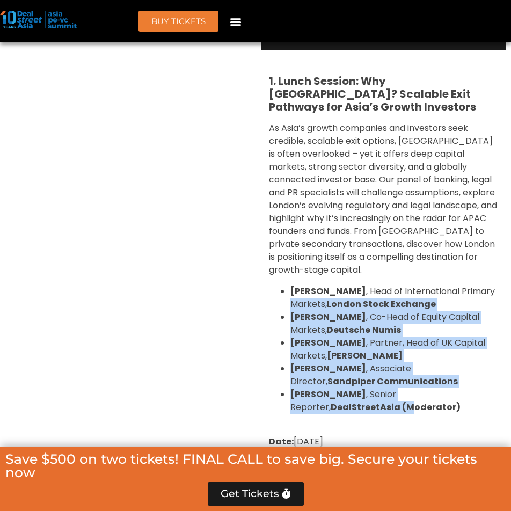
drag, startPoint x: 328, startPoint y: 209, endPoint x: 372, endPoint y: 313, distance: 113.1
click at [372, 313] on ul "[PERSON_NAME] , Head of International Primary Markets, London Stock Exchange [P…" at bounding box center [383, 349] width 229 height 129
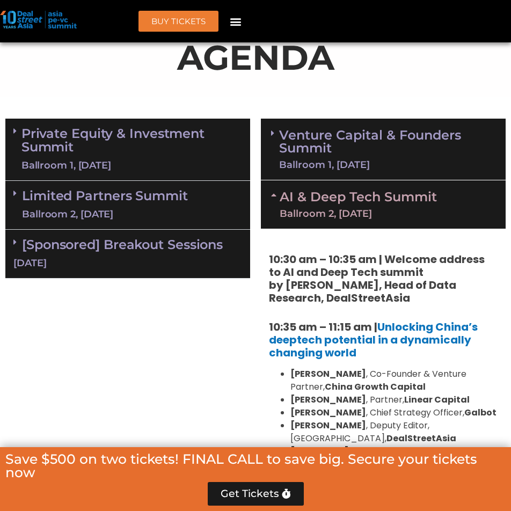
scroll to position [645, 0]
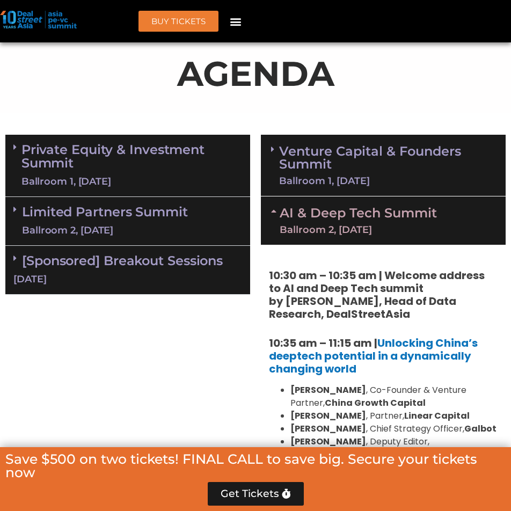
click at [270, 139] on div "Venture Capital & Founders​ Summit Ballroom 1, [DATE]" at bounding box center [383, 166] width 245 height 62
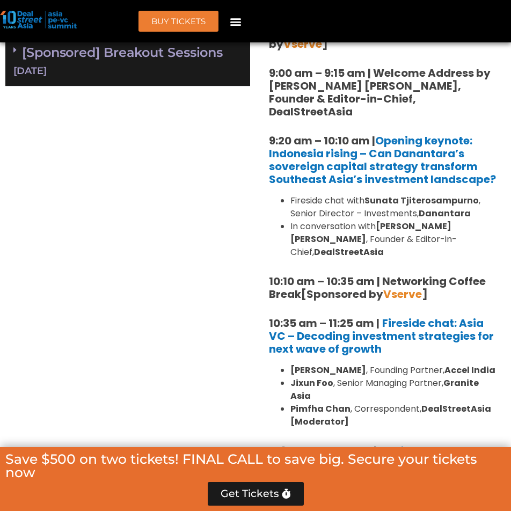
scroll to position [859, 0]
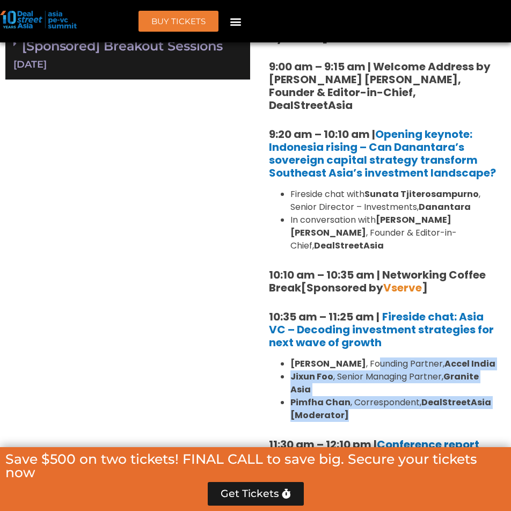
drag, startPoint x: 388, startPoint y: 339, endPoint x: 372, endPoint y: 407, distance: 69.0
click at [372, 407] on ul "[PERSON_NAME] , Founding Partner, Accel India [PERSON_NAME] , Senior Managing P…" at bounding box center [383, 390] width 229 height 64
click at [392, 358] on li "[PERSON_NAME] , Founding Partner, Accel India" at bounding box center [394, 364] width 207 height 13
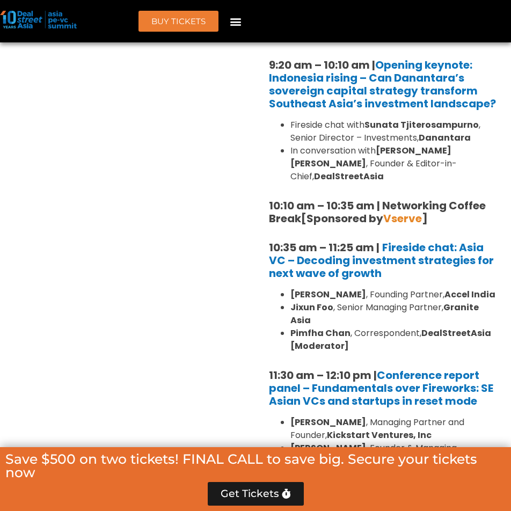
scroll to position [1021, 0]
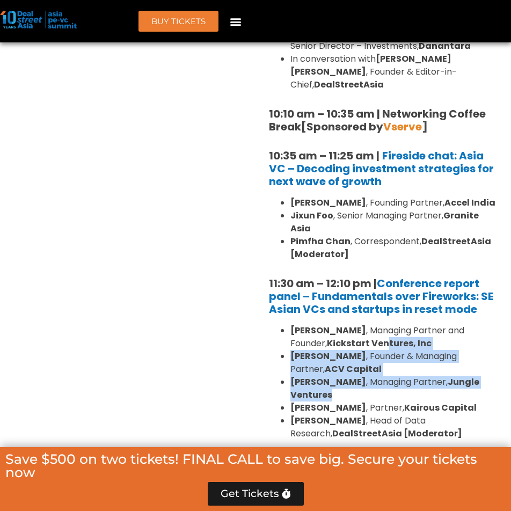
drag, startPoint x: 389, startPoint y: 336, endPoint x: 380, endPoint y: 377, distance: 41.2
click at [380, 377] on ul "[PERSON_NAME] , Managing Partner and Founder, Kickstart Ventures, Inc [PERSON_N…" at bounding box center [383, 382] width 229 height 116
click at [360, 376] on li "[PERSON_NAME] , Managing Partner, Jungle Ventures" at bounding box center [394, 389] width 207 height 26
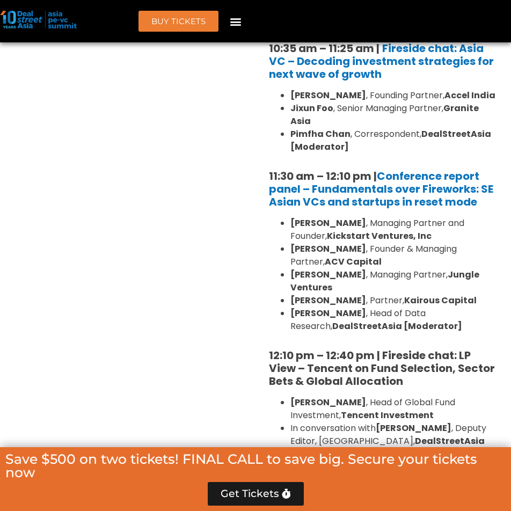
scroll to position [1182, 0]
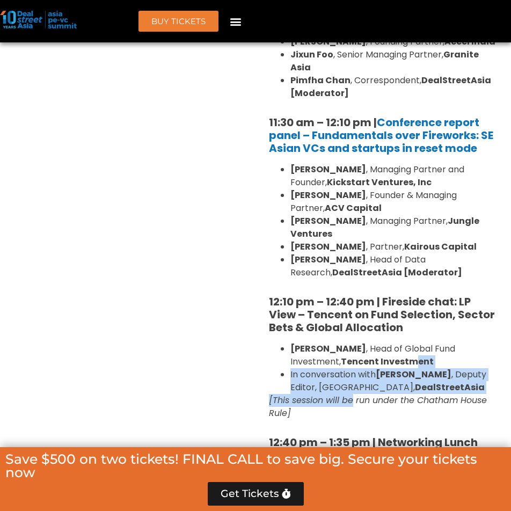
drag, startPoint x: 359, startPoint y: 354, endPoint x: 346, endPoint y: 385, distance: 33.0
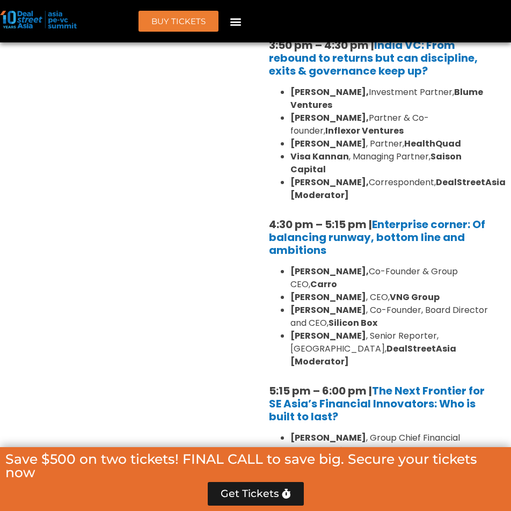
scroll to position [2095, 0]
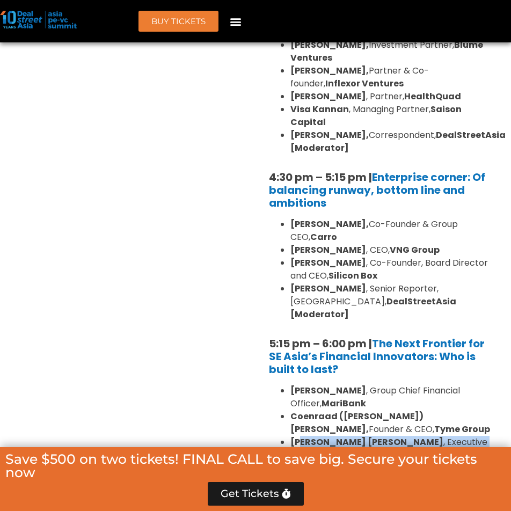
drag, startPoint x: 303, startPoint y: 355, endPoint x: 311, endPoint y: 365, distance: 13.4
click at [311, 436] on li "[PERSON_NAME] [PERSON_NAME] , Executive Chairman, Zalopay" at bounding box center [394, 449] width 207 height 26
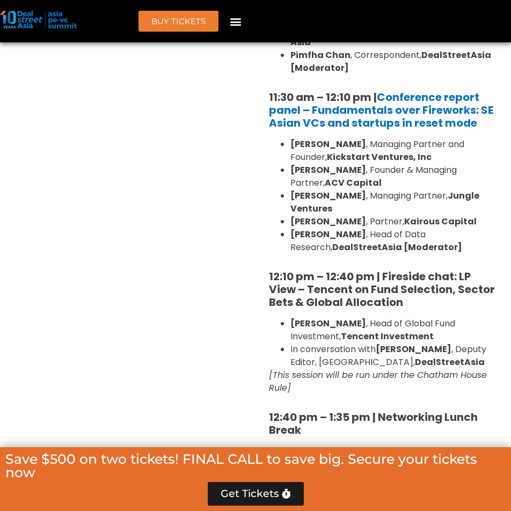
scroll to position [1235, 0]
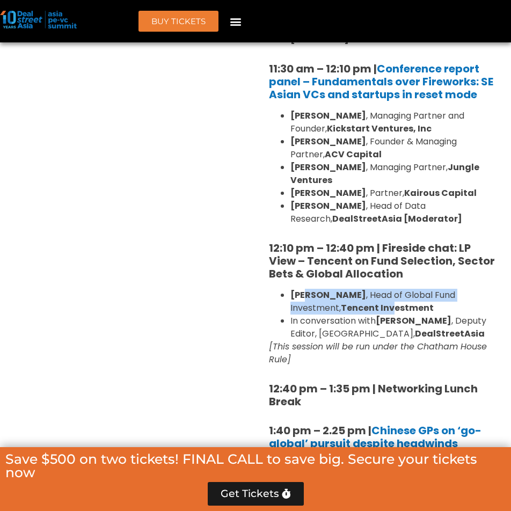
drag, startPoint x: 309, startPoint y: 286, endPoint x: 382, endPoint y: 343, distance: 92.2
click at [338, 298] on li "[PERSON_NAME] , Head of Global Fund Investment, Tencent Investment" at bounding box center [394, 302] width 207 height 26
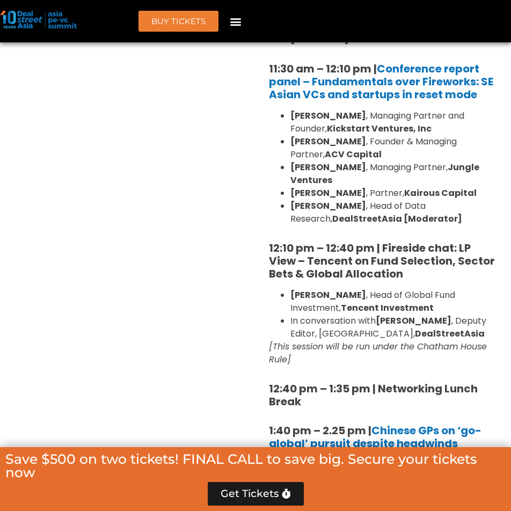
click at [496, 315] on li "In conversation with [PERSON_NAME] , Deputy Editor, [GEOGRAPHIC_DATA], DealStre…" at bounding box center [394, 328] width 207 height 26
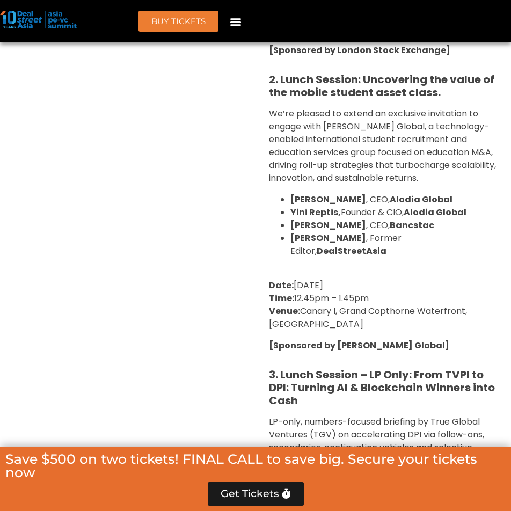
scroll to position [4942, 0]
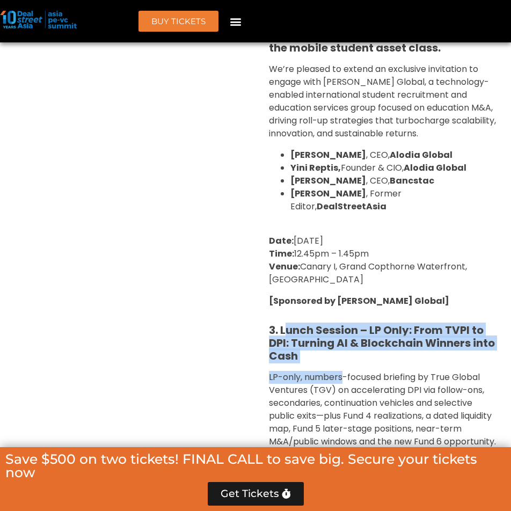
drag, startPoint x: 285, startPoint y: 143, endPoint x: 380, endPoint y: 229, distance: 128.1
click at [350, 195] on div "1. Lunch Session: Why [GEOGRAPHIC_DATA]? Scalable Exit Pathways for Asia’s Grow…" at bounding box center [383, 80] width 245 height 1053
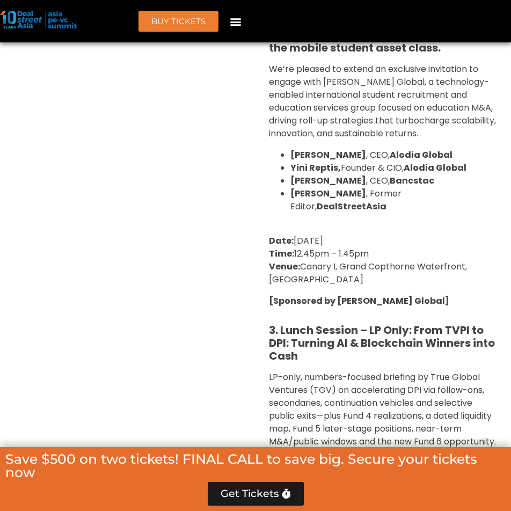
click at [381, 371] on p "LP-only, numbers-focused briefing by True Global Ventures (TGV) on accelerating…" at bounding box center [383, 409] width 229 height 77
